Goal: Entertainment & Leisure: Consume media (video, audio)

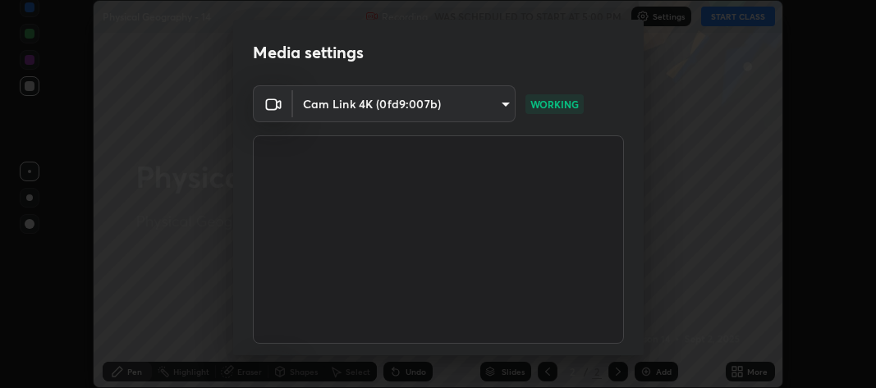
scroll to position [149, 0]
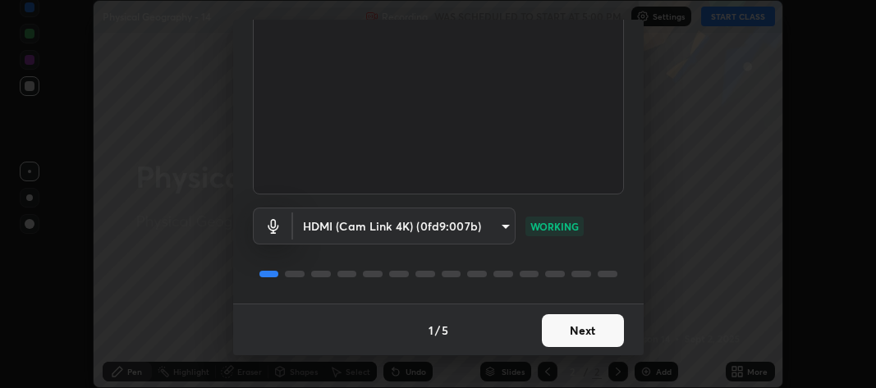
click at [584, 322] on button "Next" at bounding box center [583, 330] width 82 height 33
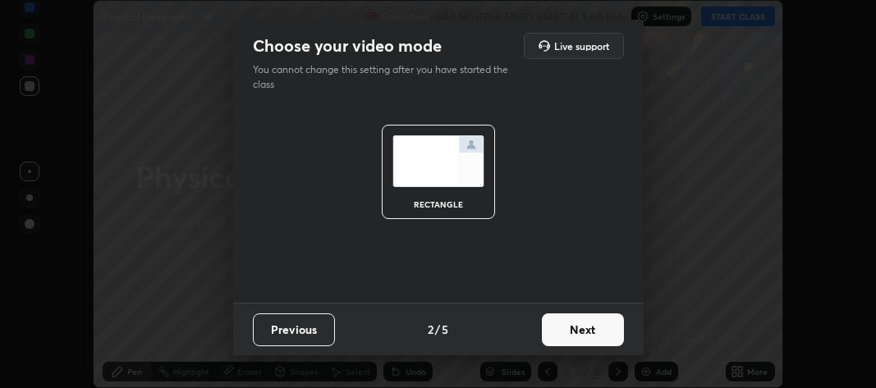
scroll to position [0, 0]
click at [587, 326] on button "Next" at bounding box center [583, 330] width 82 height 33
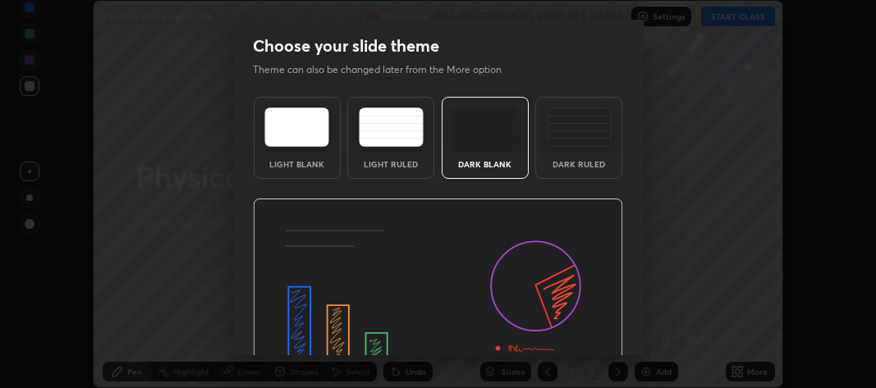
click at [587, 326] on img at bounding box center [438, 303] width 370 height 209
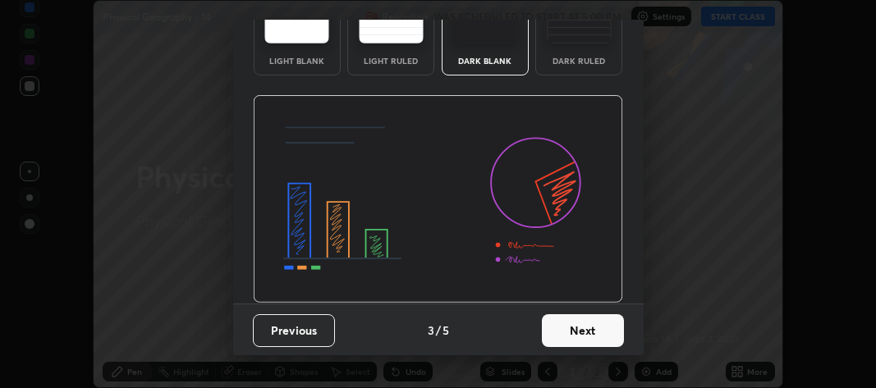
click at [579, 329] on button "Next" at bounding box center [583, 330] width 82 height 33
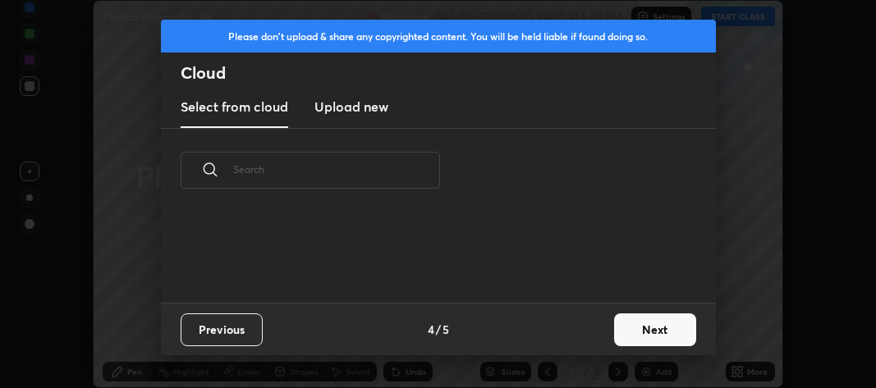
click at [586, 328] on div "Previous 4 / 5 Next" at bounding box center [438, 329] width 555 height 53
click at [635, 325] on button "Next" at bounding box center [655, 330] width 82 height 33
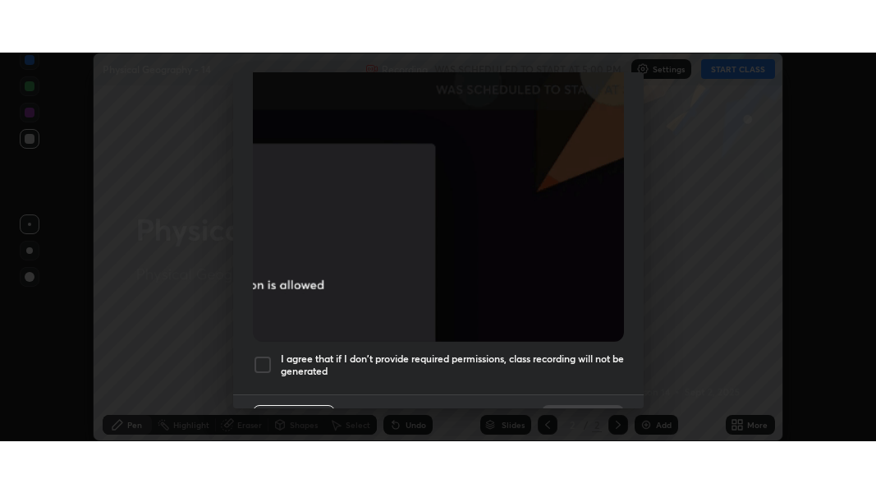
scroll to position [484, 0]
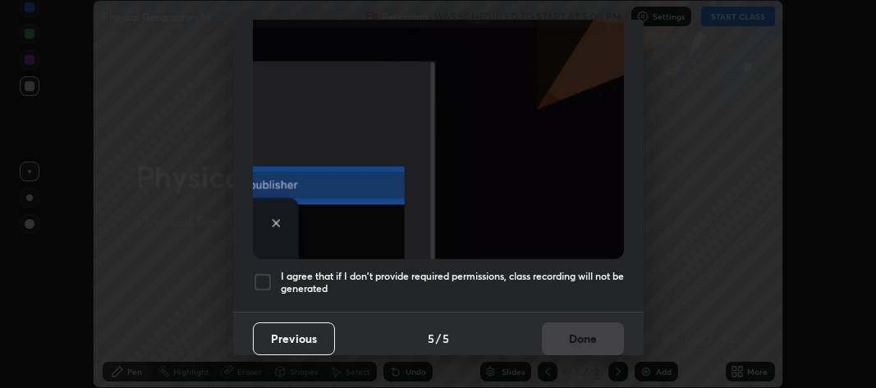
click at [269, 273] on div at bounding box center [263, 283] width 20 height 20
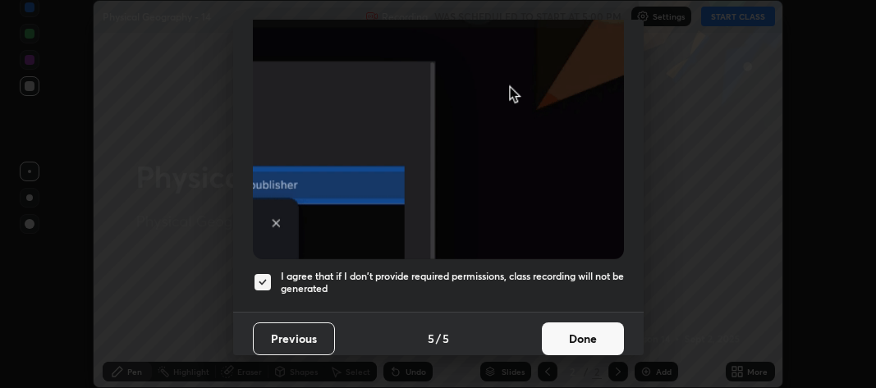
click at [576, 335] on button "Done" at bounding box center [583, 339] width 82 height 33
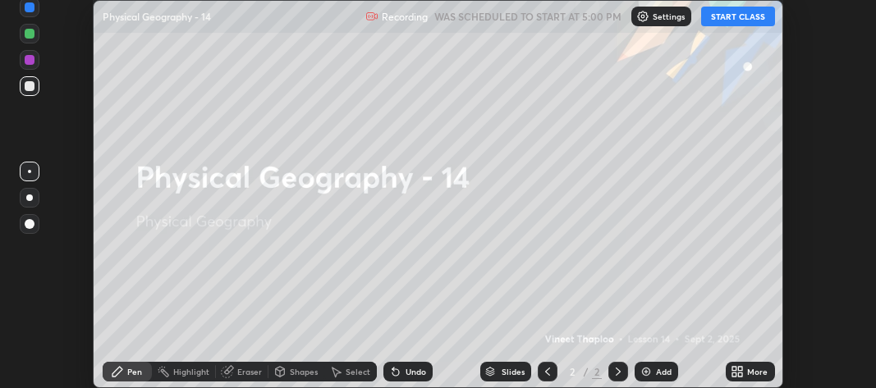
click at [735, 369] on icon at bounding box center [734, 369] width 4 height 4
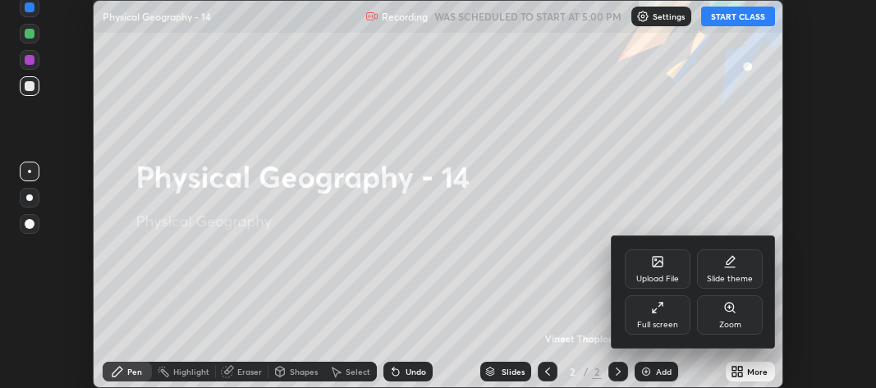
click at [649, 310] on div "Full screen" at bounding box center [658, 315] width 66 height 39
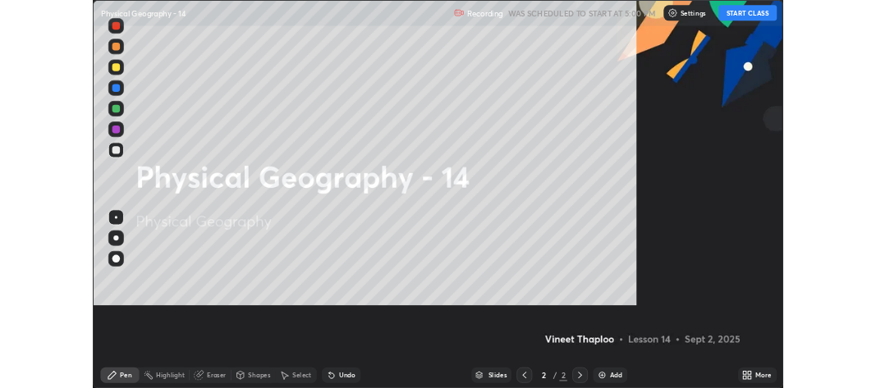
scroll to position [493, 876]
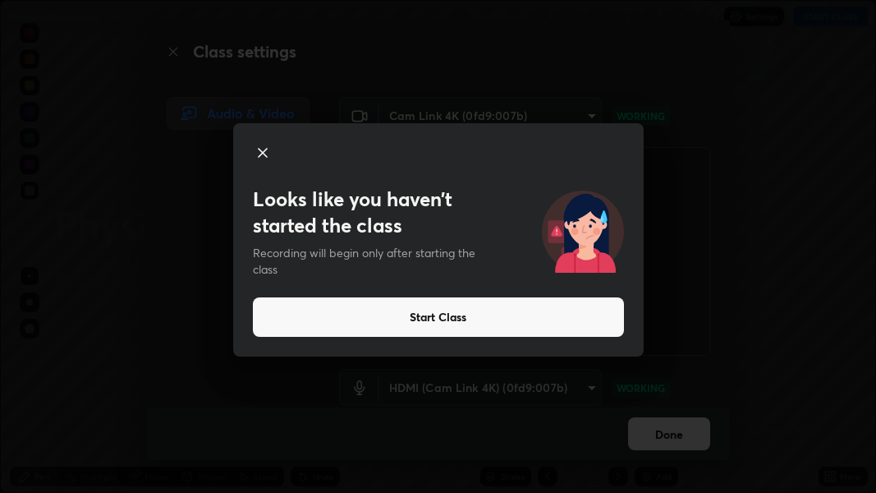
click at [571, 320] on button "Start Class" at bounding box center [438, 316] width 371 height 39
click at [572, 316] on button "Start Class" at bounding box center [438, 316] width 371 height 39
click at [552, 313] on button "Start Class" at bounding box center [438, 316] width 371 height 39
click at [555, 319] on video at bounding box center [524, 251] width 371 height 209
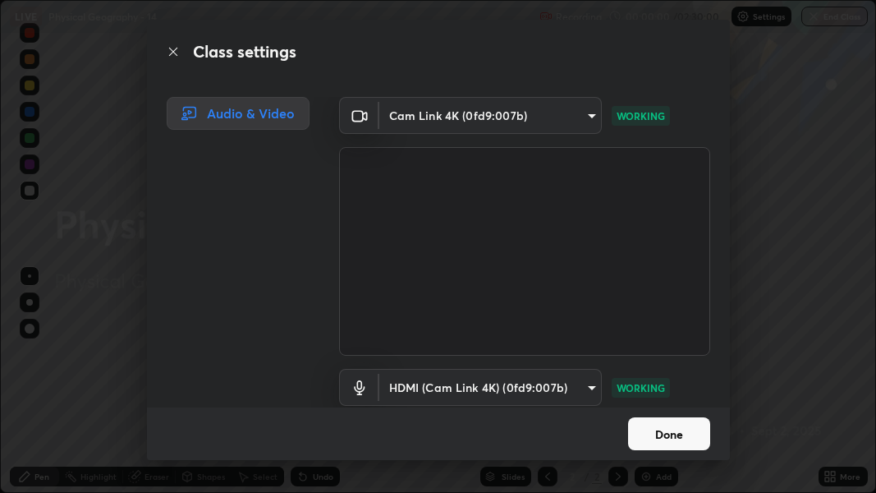
click at [557, 316] on video at bounding box center [524, 251] width 371 height 209
click at [553, 318] on video at bounding box center [524, 251] width 371 height 209
click at [665, 388] on button "Done" at bounding box center [669, 433] width 82 height 33
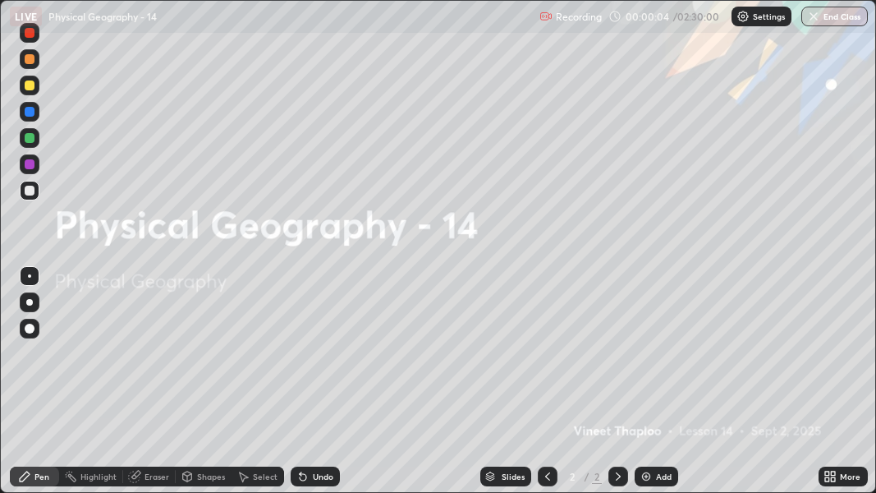
click at [651, 388] on img at bounding box center [646, 476] width 13 height 13
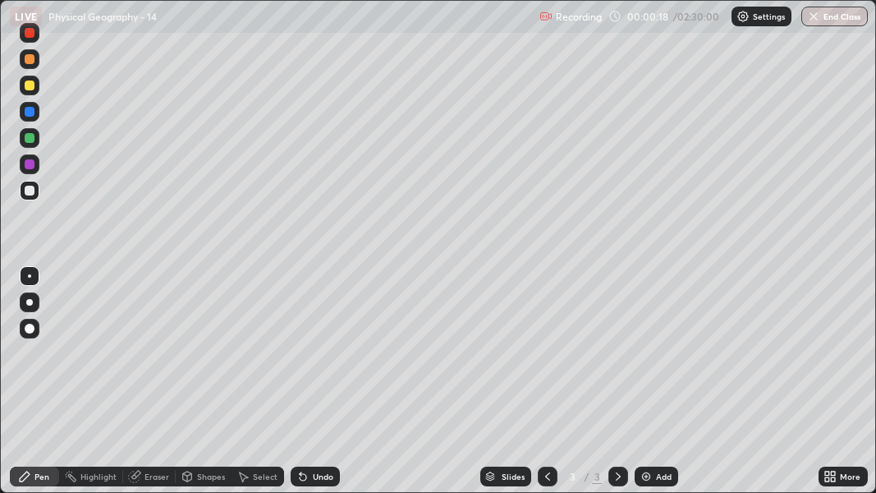
click at [26, 304] on div at bounding box center [30, 302] width 20 height 20
click at [30, 89] on div at bounding box center [30, 85] width 10 height 10
click at [30, 328] on div at bounding box center [30, 328] width 10 height 10
click at [29, 302] on div at bounding box center [29, 302] width 7 height 7
click at [33, 191] on div at bounding box center [30, 191] width 10 height 10
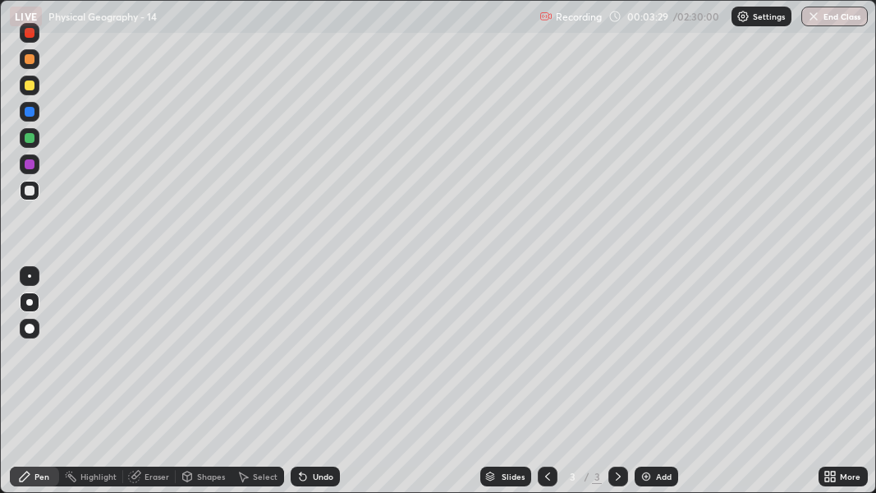
click at [30, 91] on div at bounding box center [30, 86] width 20 height 20
click at [319, 388] on div "Undo" at bounding box center [323, 476] width 21 height 8
click at [322, 388] on div "Undo" at bounding box center [323, 476] width 21 height 8
click at [152, 388] on div "Eraser" at bounding box center [156, 476] width 25 height 8
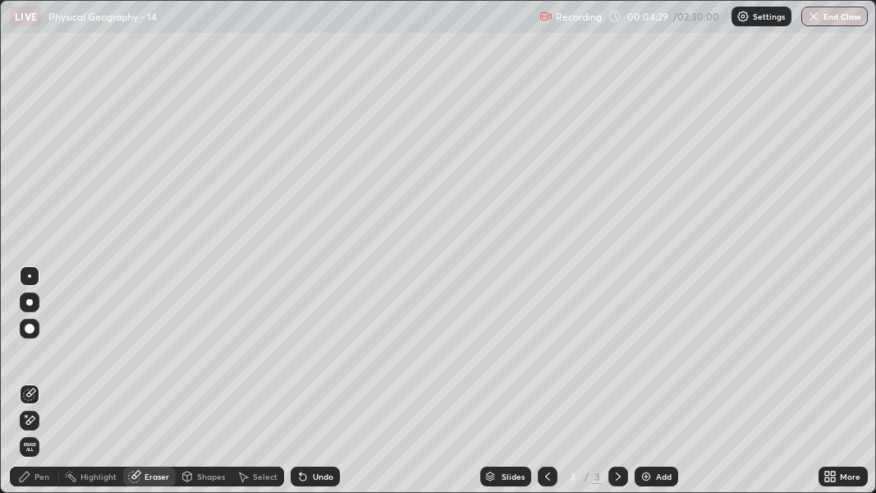
click at [40, 388] on div "Pen" at bounding box center [41, 476] width 15 height 8
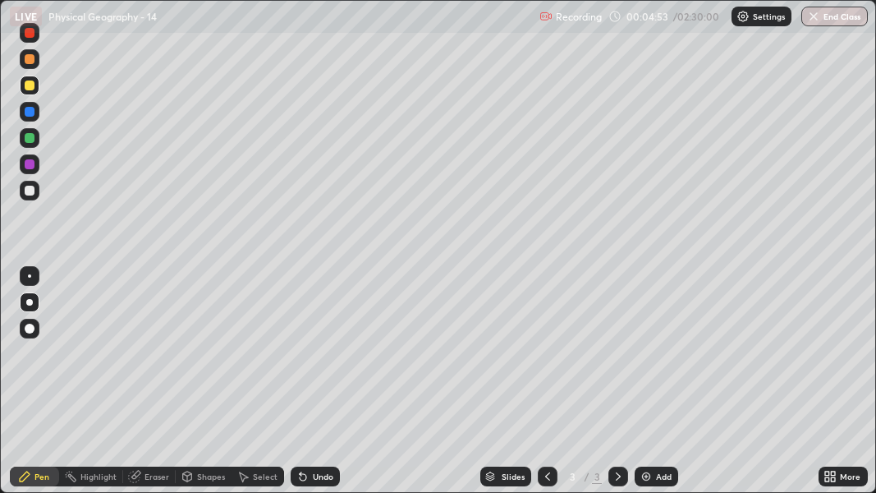
click at [30, 301] on div at bounding box center [29, 302] width 7 height 7
click at [33, 191] on div at bounding box center [30, 191] width 10 height 10
click at [160, 388] on div "Eraser" at bounding box center [156, 476] width 25 height 8
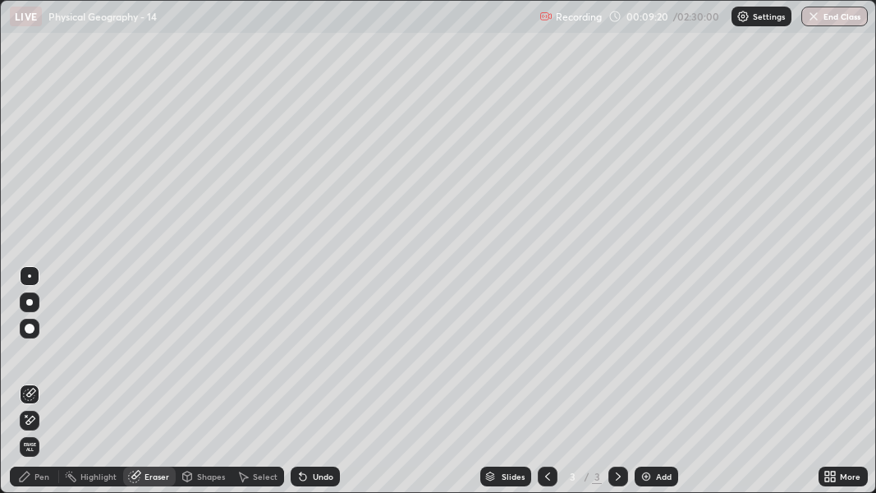
click at [40, 388] on div "Pen" at bounding box center [41, 476] width 15 height 8
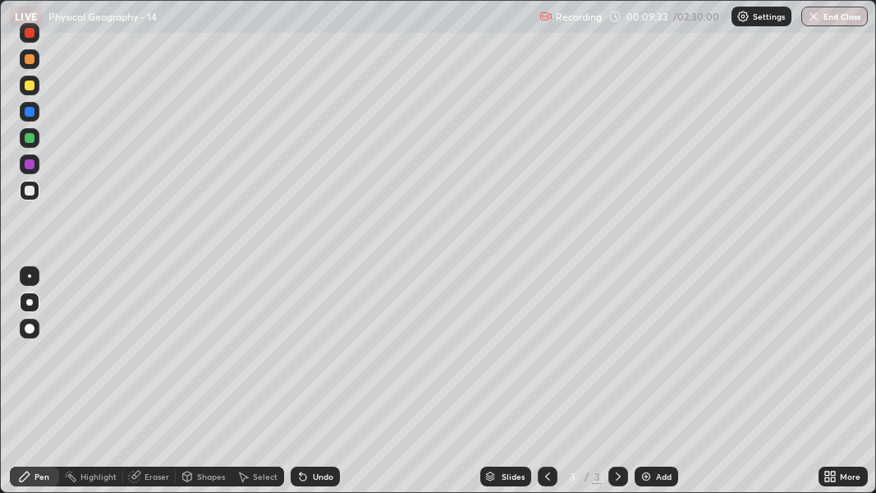
click at [30, 140] on div at bounding box center [30, 138] width 10 height 10
click at [163, 388] on div "Eraser" at bounding box center [156, 476] width 25 height 8
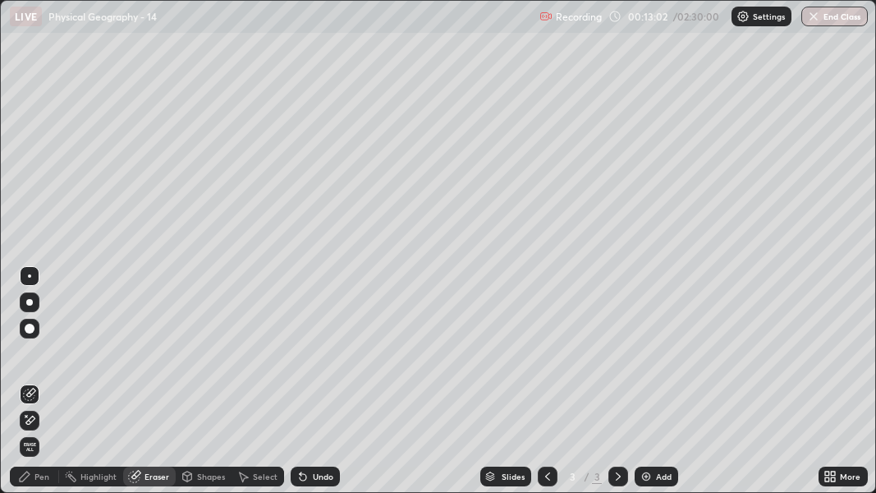
click at [158, 388] on div "Eraser" at bounding box center [156, 476] width 25 height 8
click at [35, 388] on div "Pen" at bounding box center [34, 476] width 49 height 20
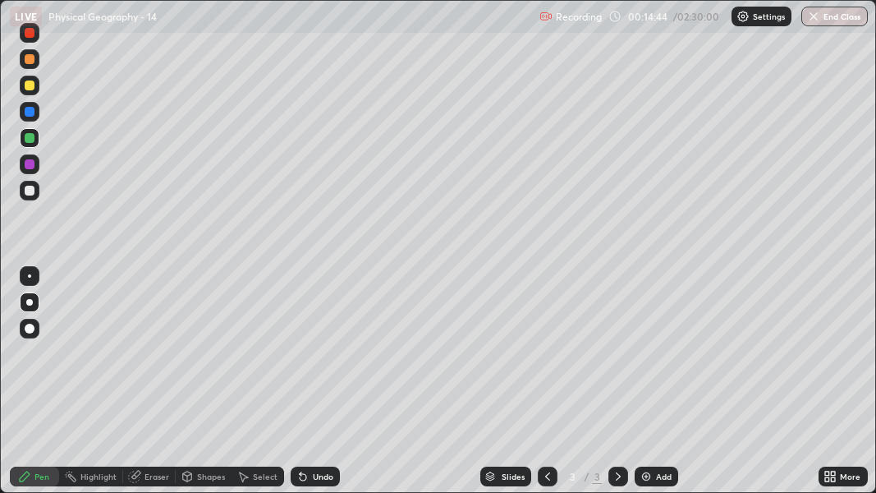
click at [25, 191] on div at bounding box center [30, 191] width 10 height 10
click at [834, 388] on icon at bounding box center [834, 479] width 4 height 4
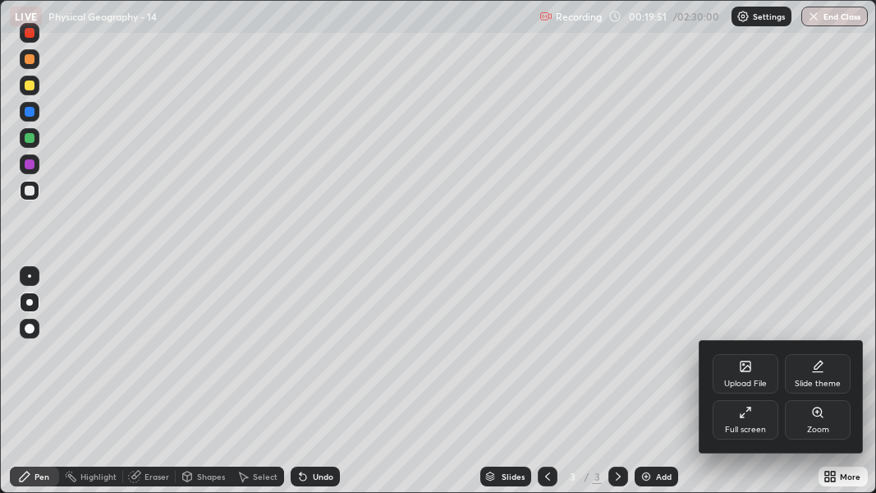
click at [762, 388] on div "Full screen" at bounding box center [746, 419] width 66 height 39
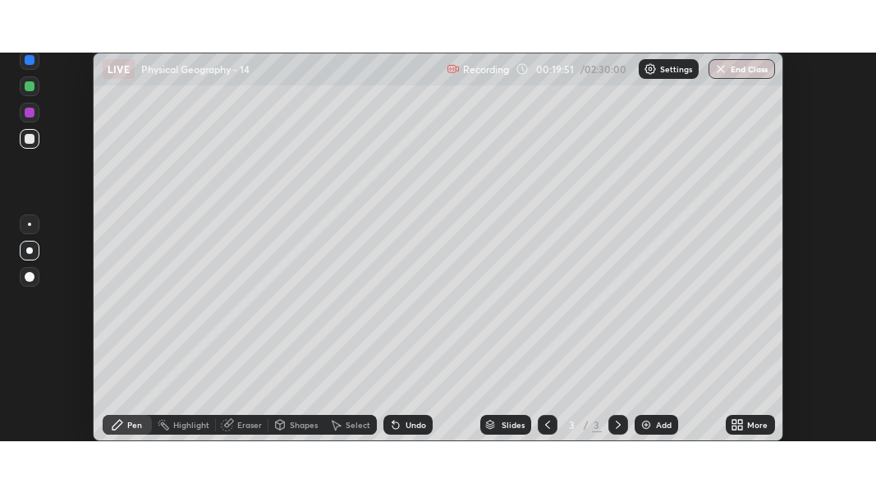
scroll to position [81711, 81223]
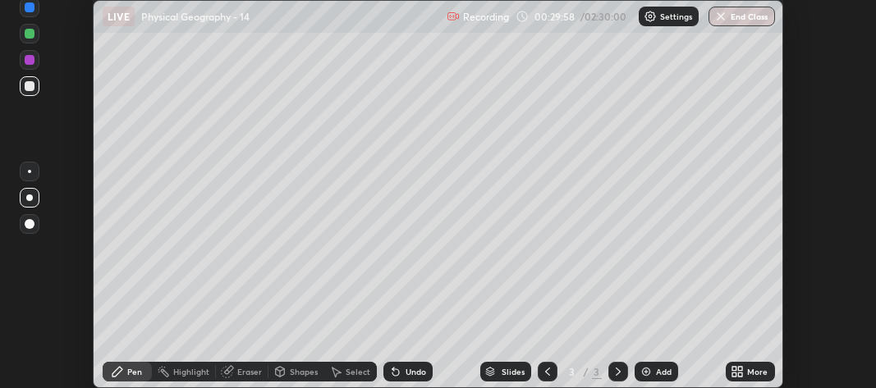
click at [746, 374] on div "More" at bounding box center [750, 372] width 49 height 20
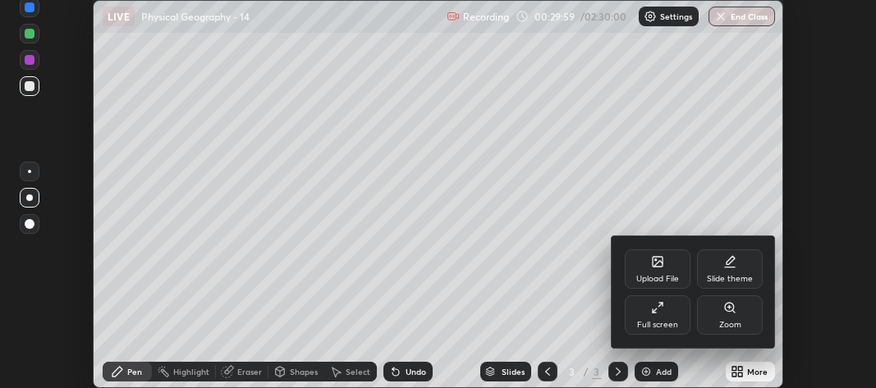
click at [663, 321] on div "Full screen" at bounding box center [657, 325] width 41 height 8
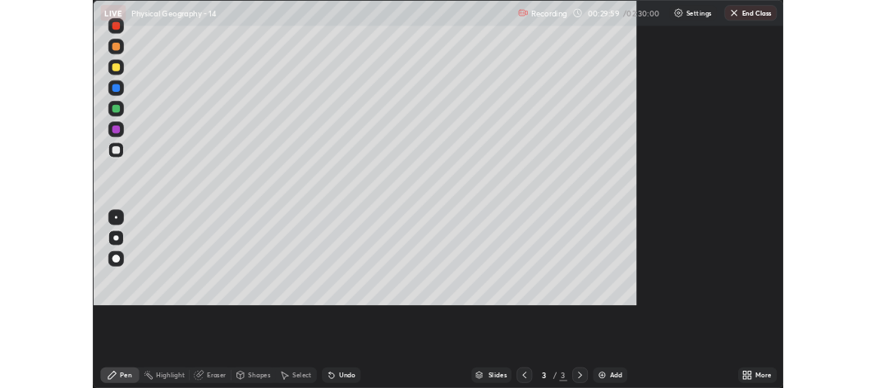
scroll to position [493, 876]
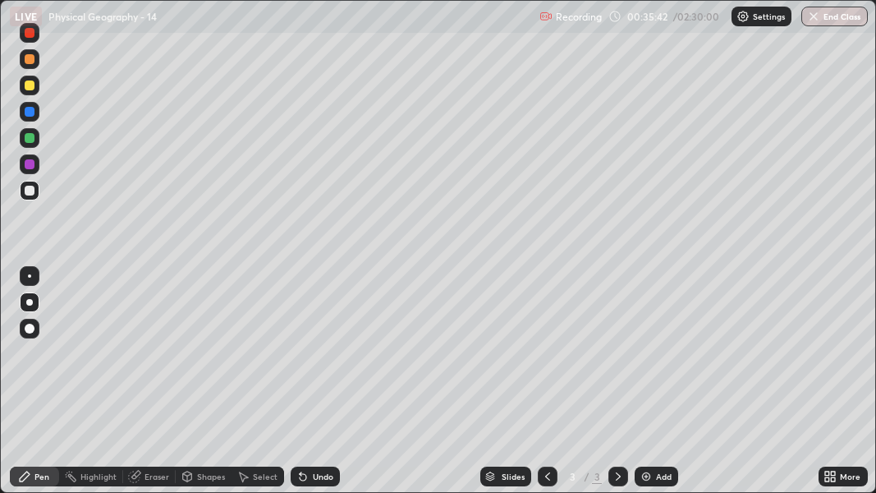
click at [36, 89] on div at bounding box center [30, 86] width 20 height 20
click at [99, 388] on div "Highlight" at bounding box center [98, 476] width 36 height 8
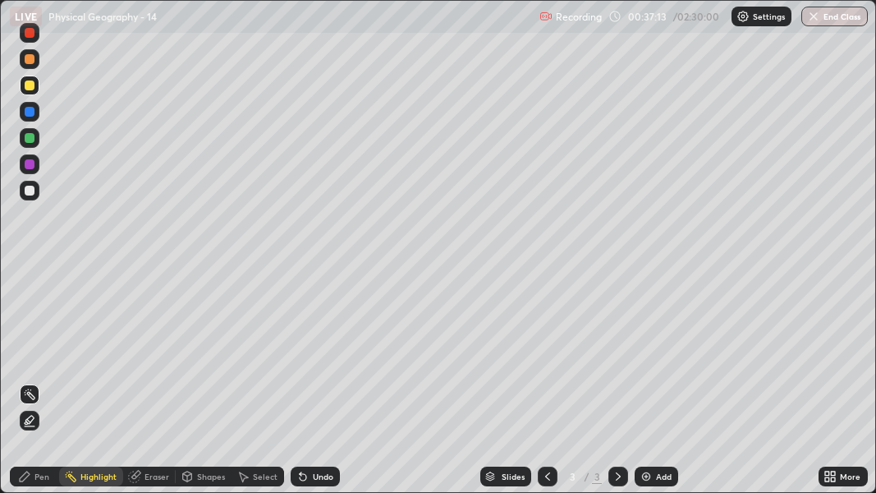
click at [30, 388] on icon at bounding box center [29, 420] width 13 height 13
click at [28, 388] on icon at bounding box center [28, 420] width 3 height 3
click at [29, 388] on icon at bounding box center [29, 420] width 13 height 13
click at [32, 388] on icon at bounding box center [29, 394] width 13 height 13
click at [30, 388] on icon at bounding box center [29, 419] width 8 height 8
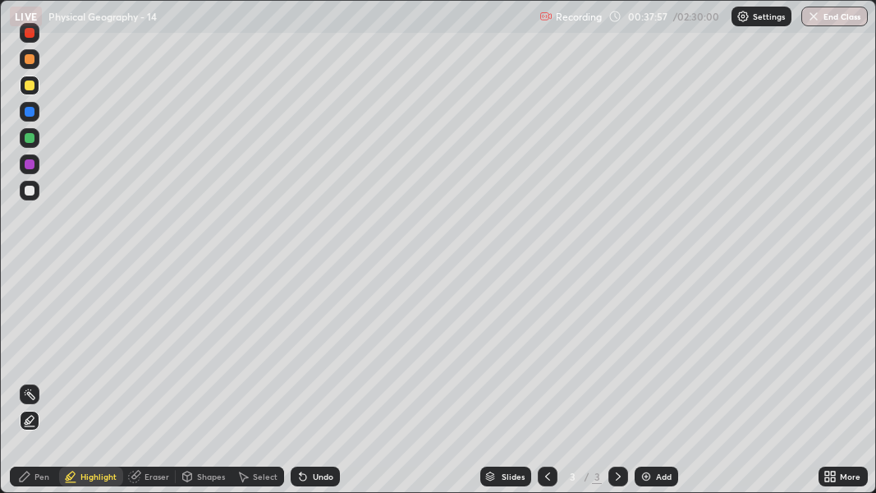
click at [656, 388] on div "Add" at bounding box center [664, 476] width 16 height 8
click at [38, 388] on div "Pen" at bounding box center [41, 476] width 15 height 8
click at [27, 192] on div at bounding box center [30, 191] width 10 height 10
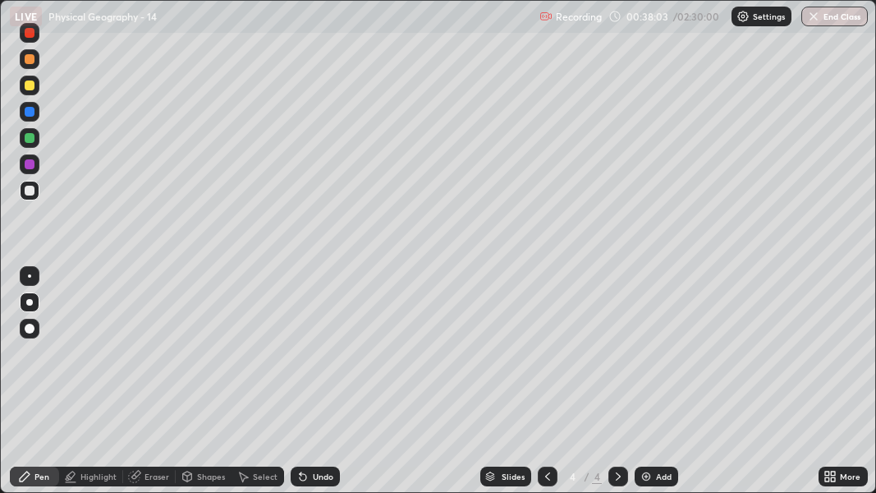
click at [34, 323] on div at bounding box center [30, 329] width 20 height 20
click at [201, 388] on div "Shapes" at bounding box center [211, 476] width 28 height 8
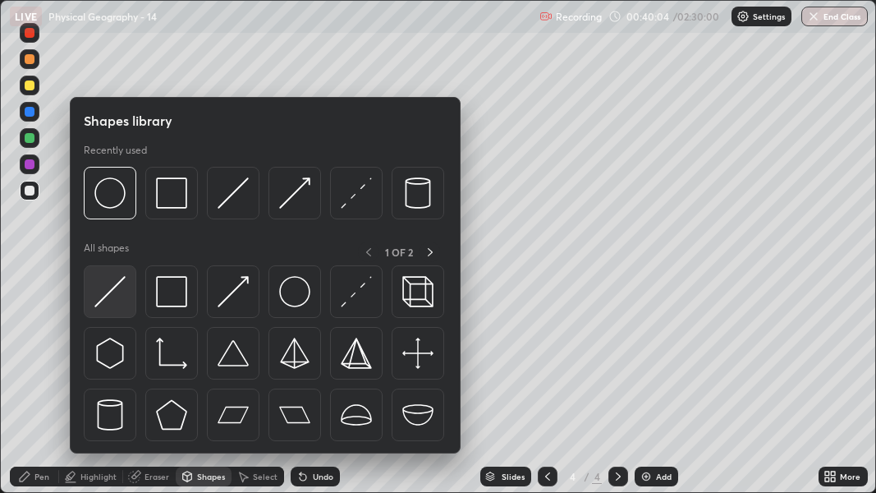
click at [115, 286] on img at bounding box center [109, 291] width 31 height 31
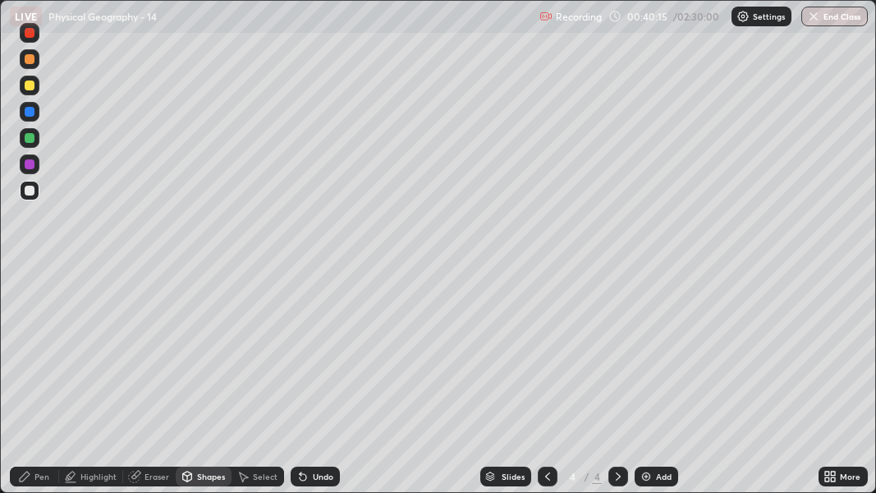
click at [197, 388] on div "Shapes" at bounding box center [211, 476] width 28 height 8
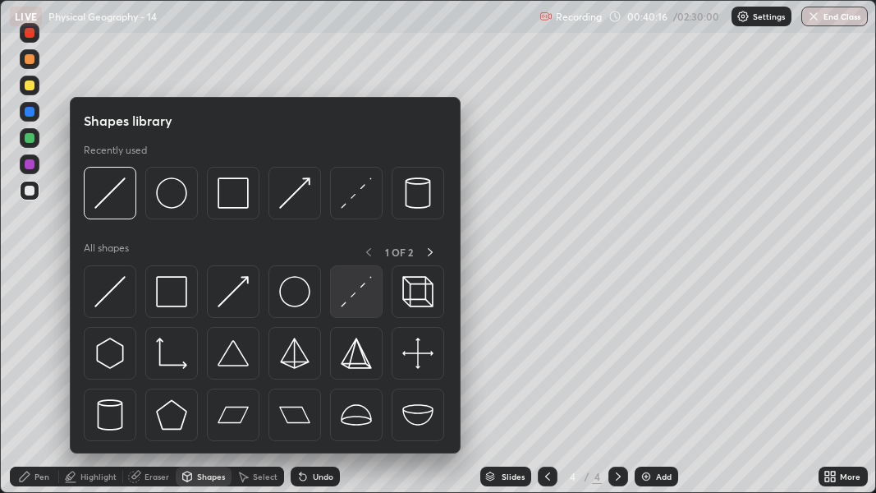
click at [361, 292] on img at bounding box center [356, 291] width 31 height 31
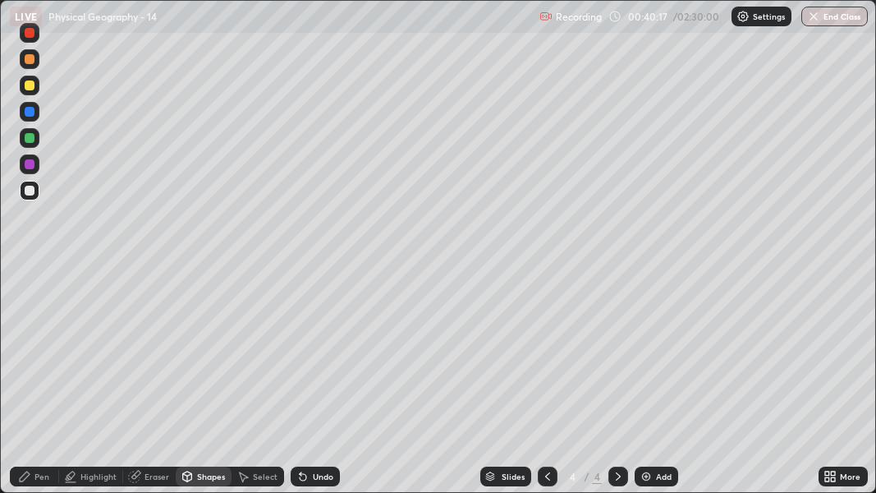
click at [28, 113] on div at bounding box center [30, 112] width 10 height 10
click at [48, 388] on div "Pen" at bounding box center [41, 476] width 15 height 8
click at [30, 85] on div at bounding box center [30, 85] width 10 height 10
click at [27, 88] on div at bounding box center [30, 85] width 10 height 10
click at [163, 388] on div "Eraser" at bounding box center [156, 476] width 25 height 8
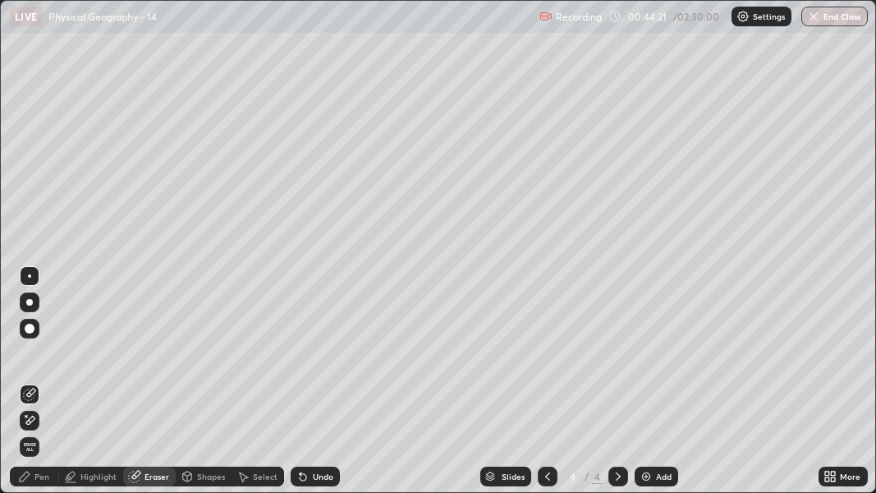
click at [39, 388] on div "Pen" at bounding box center [41, 476] width 15 height 8
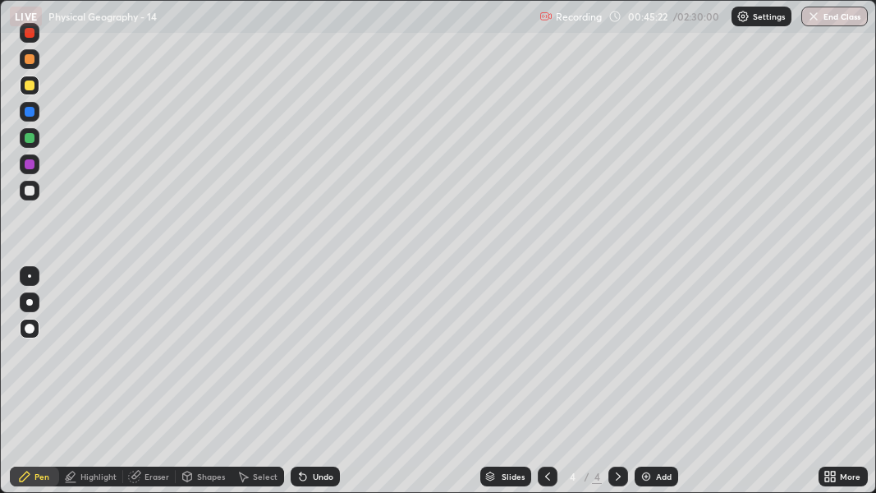
click at [156, 388] on div "Eraser" at bounding box center [156, 476] width 25 height 8
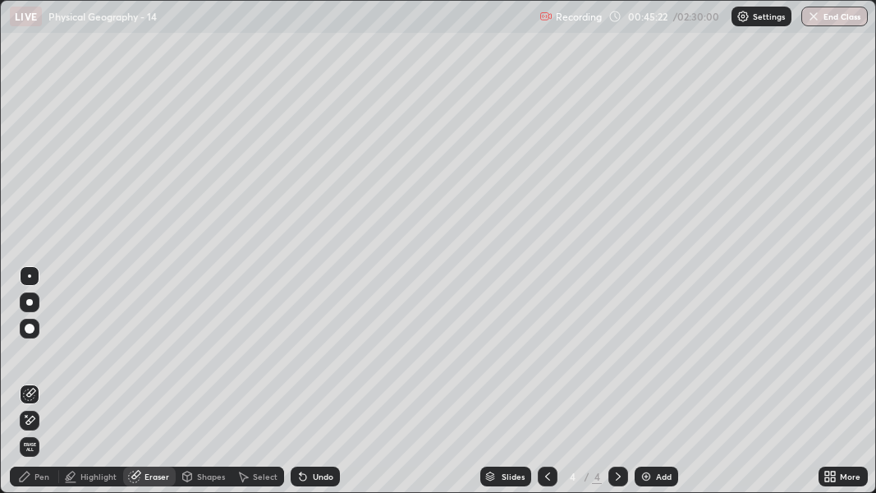
click at [150, 388] on div "Eraser" at bounding box center [156, 476] width 25 height 8
click at [30, 388] on span "Erase all" at bounding box center [30, 447] width 18 height 10
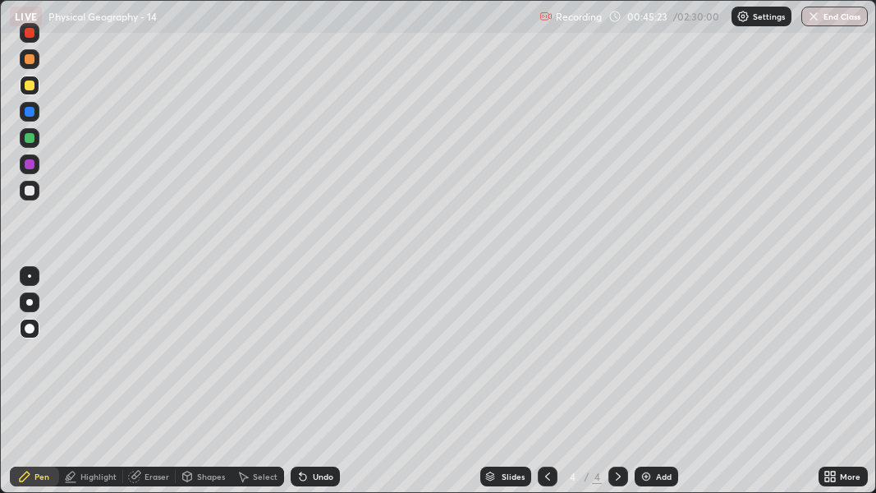
click at [39, 388] on div "Pen" at bounding box center [41, 476] width 15 height 8
click at [828, 388] on icon at bounding box center [827, 473] width 4 height 4
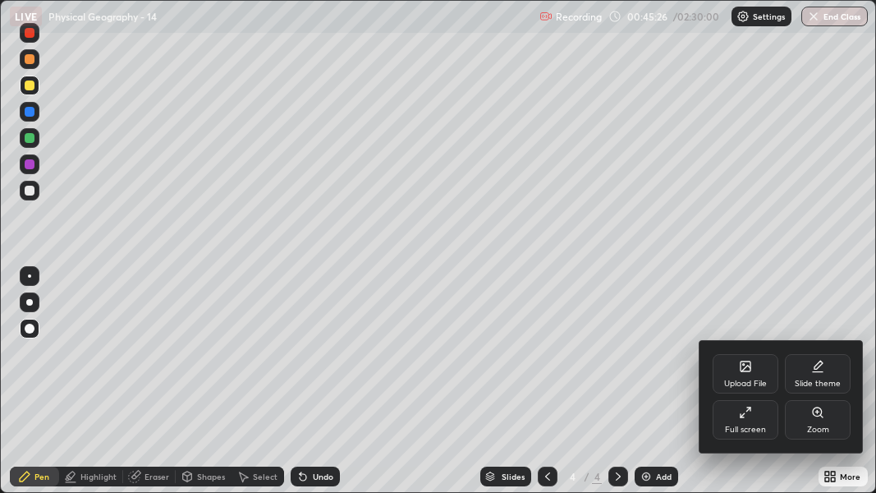
click at [741, 388] on div "Full screen" at bounding box center [745, 429] width 41 height 8
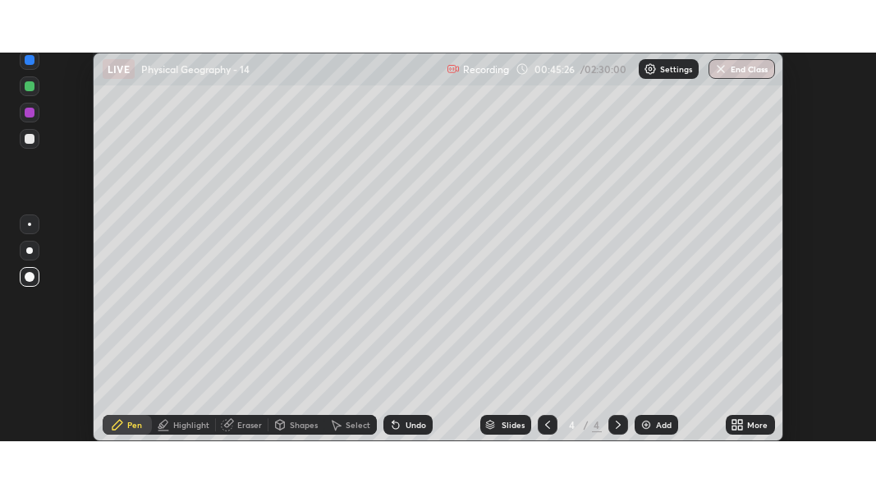
scroll to position [81711, 81223]
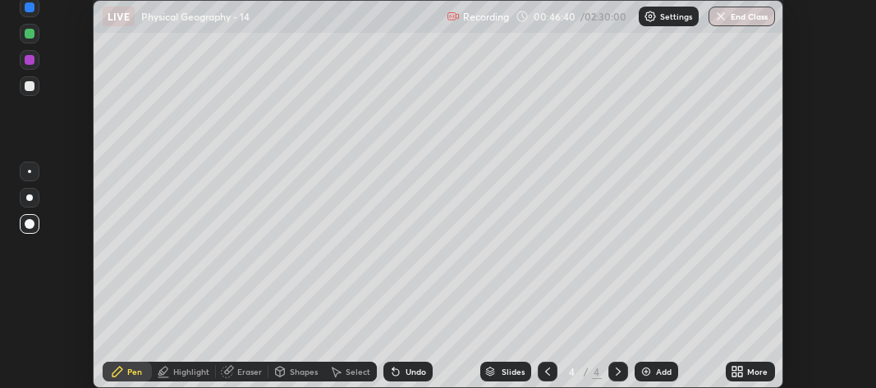
click at [741, 372] on icon at bounding box center [737, 371] width 13 height 13
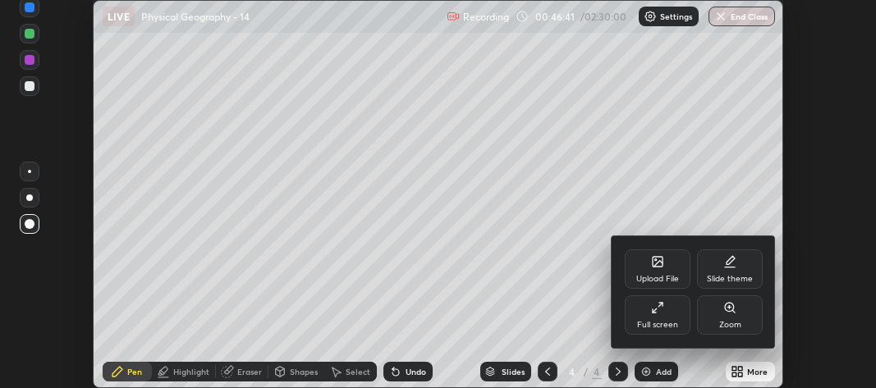
click at [659, 317] on div "Full screen" at bounding box center [658, 315] width 66 height 39
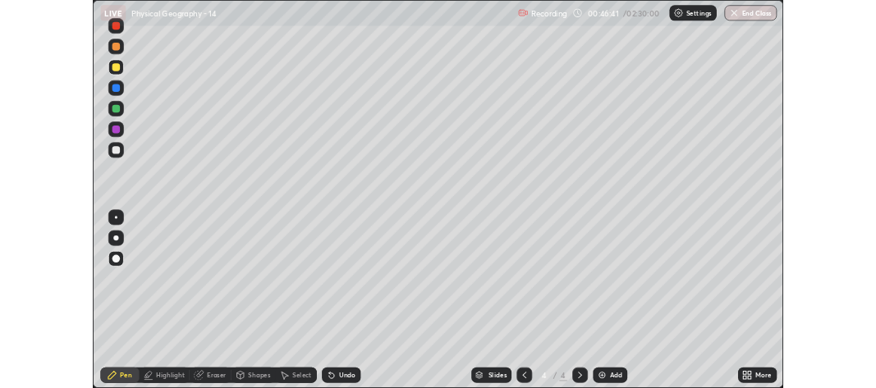
scroll to position [493, 876]
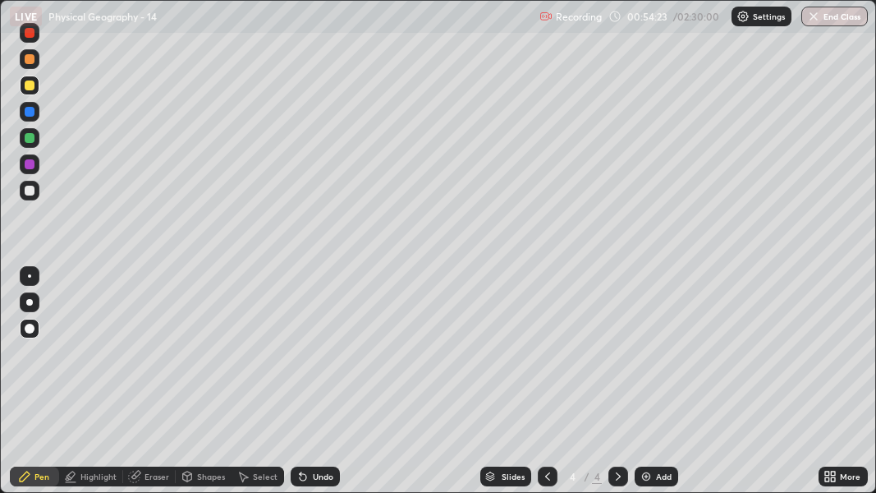
click at [29, 190] on div at bounding box center [30, 191] width 10 height 10
click at [31, 191] on div at bounding box center [30, 191] width 10 height 10
click at [133, 388] on icon at bounding box center [134, 476] width 11 height 11
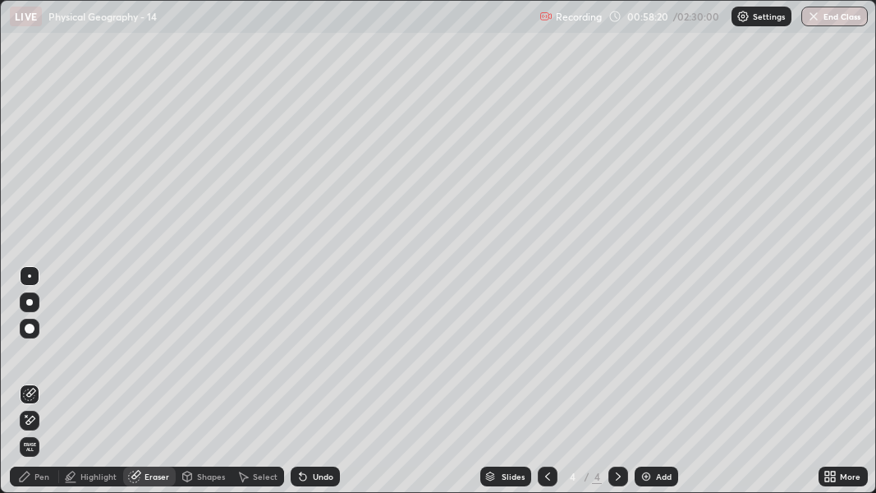
click at [39, 388] on div "Pen" at bounding box center [41, 476] width 15 height 8
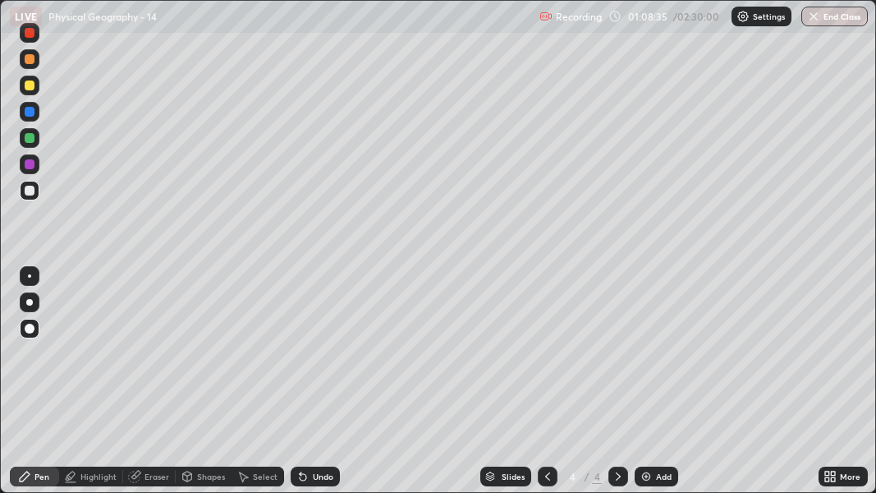
click at [26, 116] on div at bounding box center [30, 112] width 10 height 10
click at [28, 85] on div at bounding box center [30, 85] width 10 height 10
click at [32, 191] on div at bounding box center [30, 191] width 10 height 10
click at [833, 388] on icon at bounding box center [834, 473] width 4 height 4
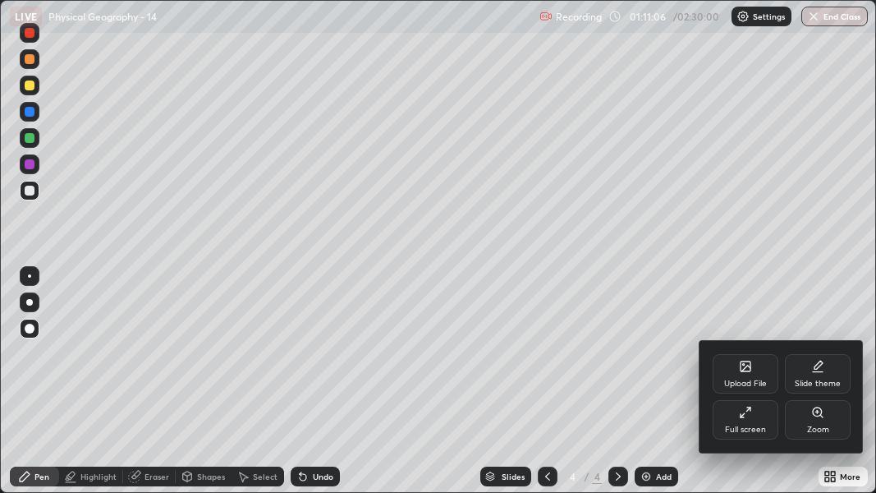
click at [766, 388] on div "Full screen" at bounding box center [746, 419] width 66 height 39
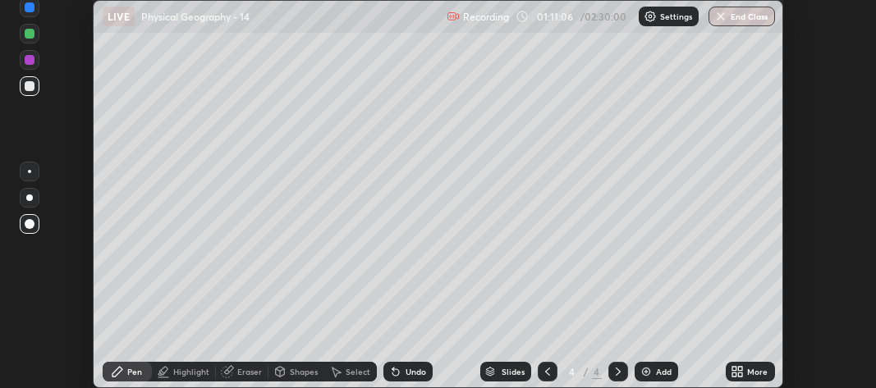
scroll to position [81711, 81223]
